Goal: Find specific page/section: Find specific page/section

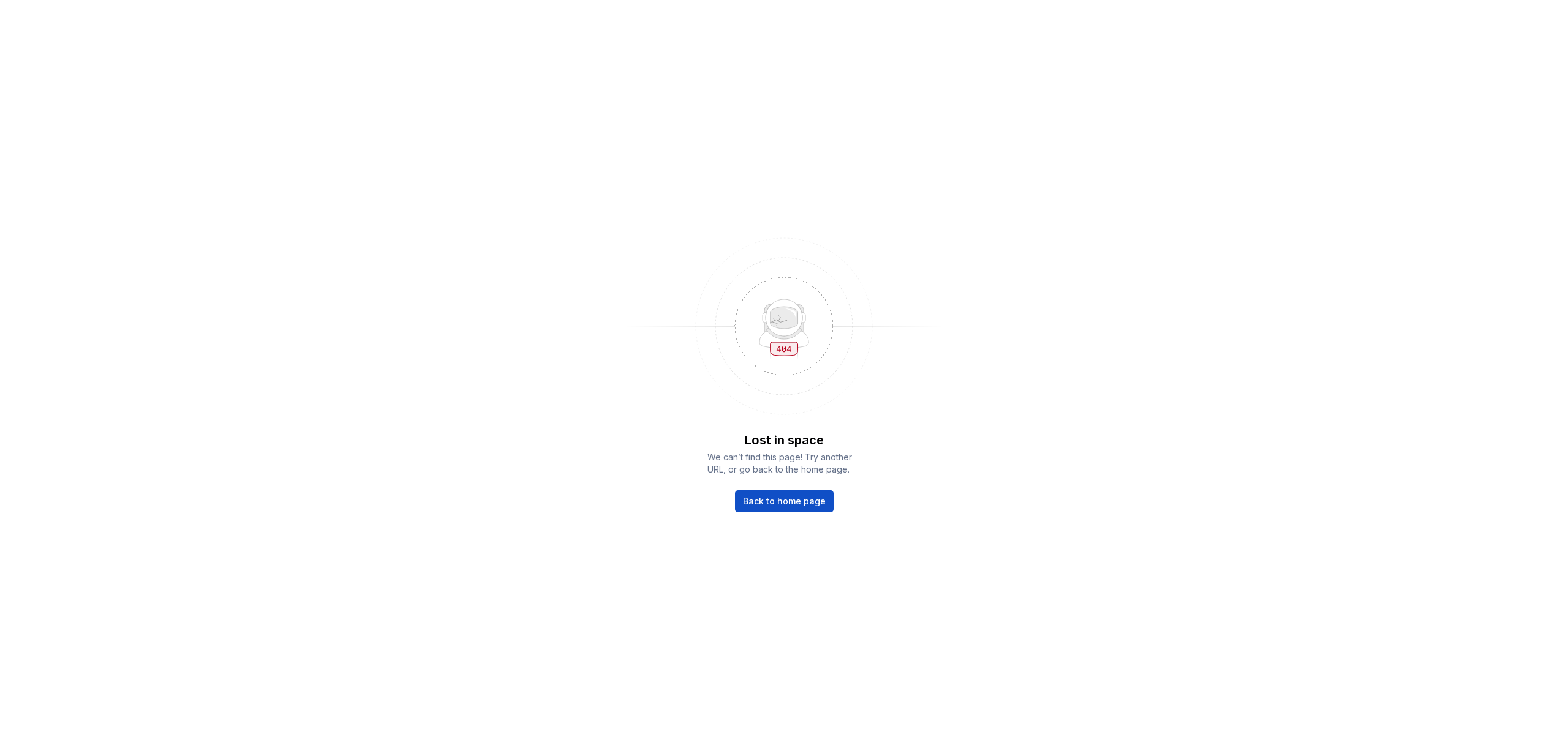
click at [123, 232] on div "Lost in space We can’t find this page! Try another URL, or go back to the home …" at bounding box center [784, 370] width 1568 height 740
click at [767, 501] on span "Back to home page" at bounding box center [785, 501] width 83 height 12
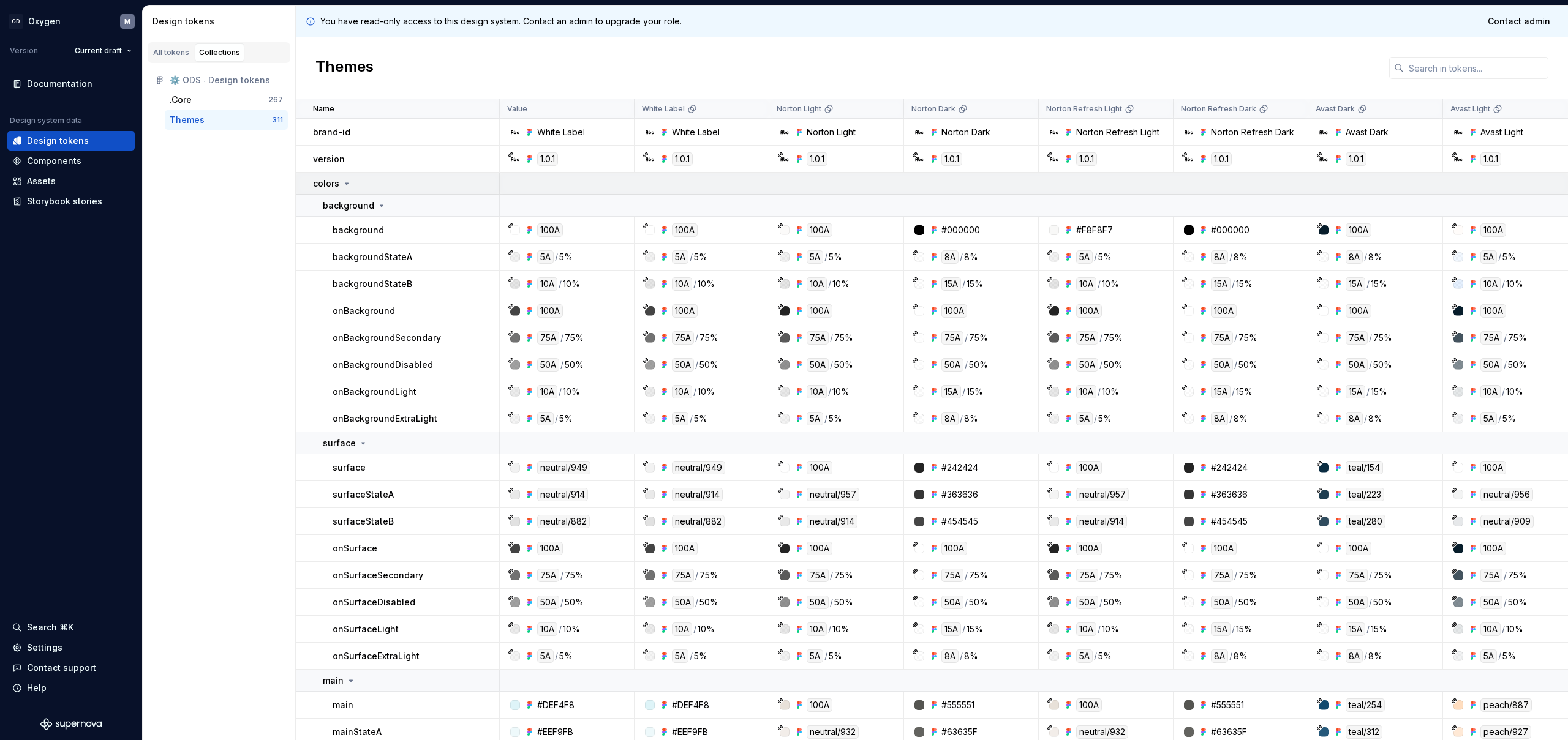
click at [347, 184] on icon at bounding box center [347, 184] width 10 height 10
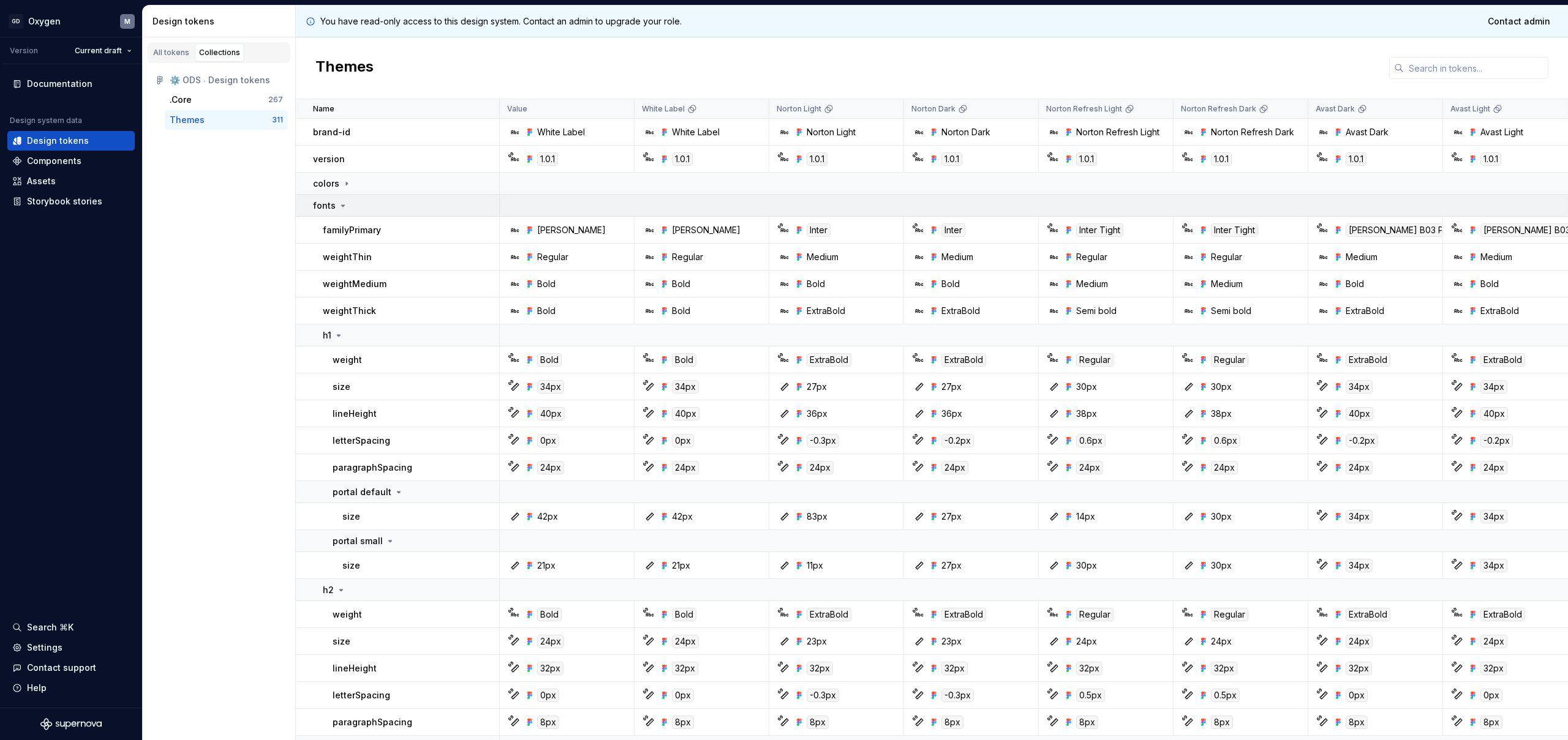
click at [343, 206] on icon at bounding box center [343, 206] width 3 height 1
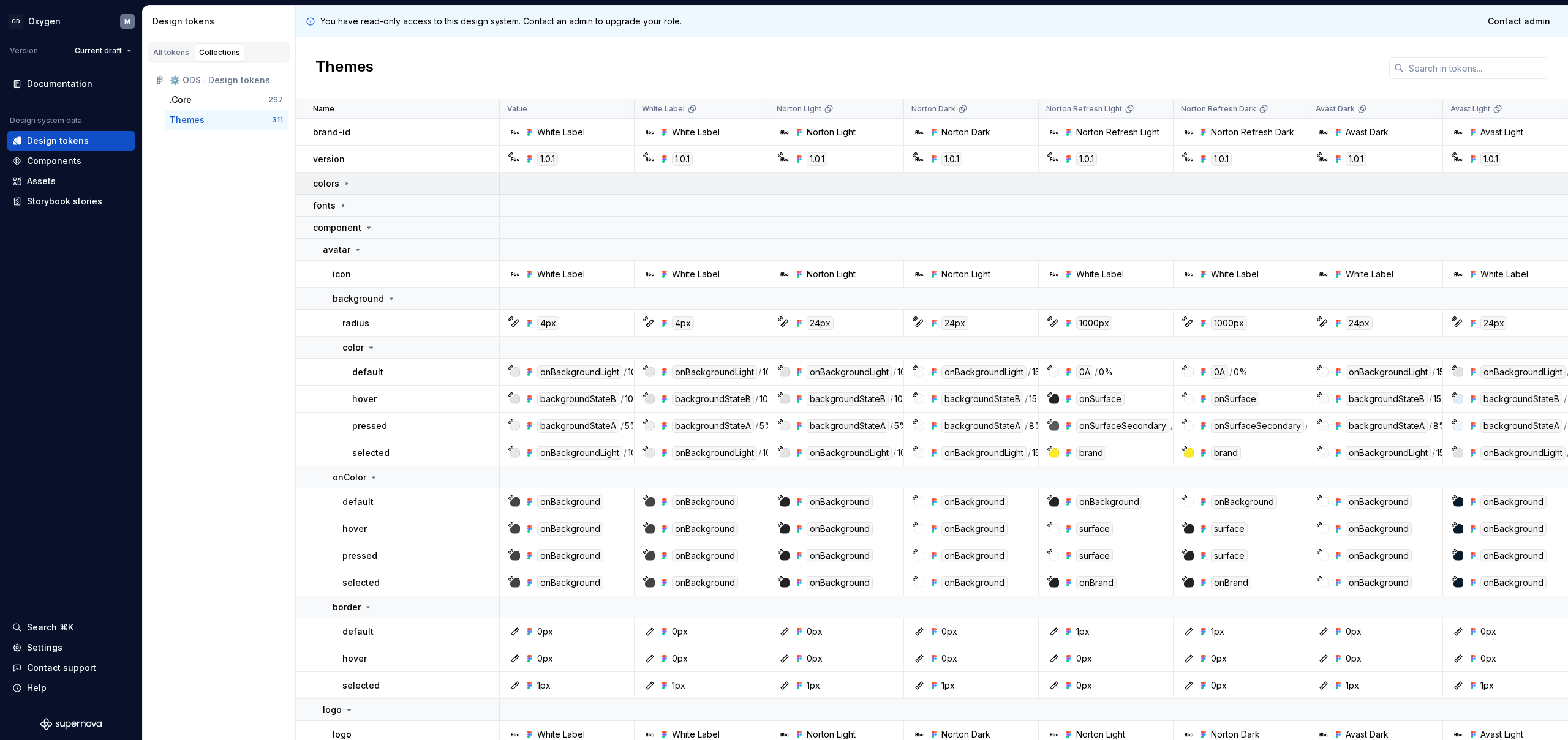
click at [333, 182] on p "colors" at bounding box center [326, 183] width 26 height 12
